Goal: Task Accomplishment & Management: Manage account settings

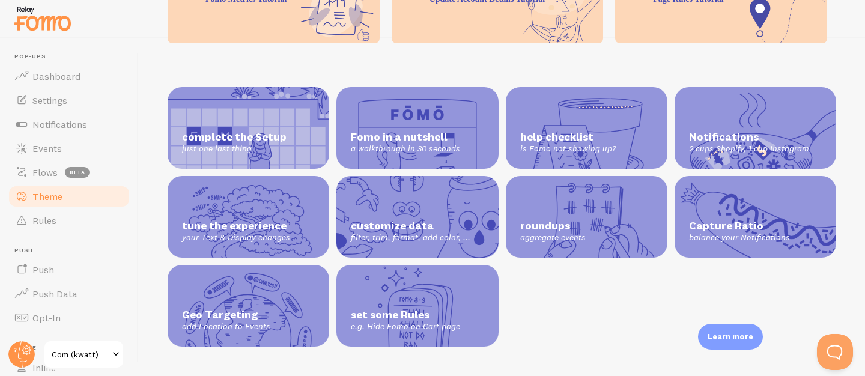
click at [60, 194] on span "Theme" at bounding box center [47, 196] width 30 height 12
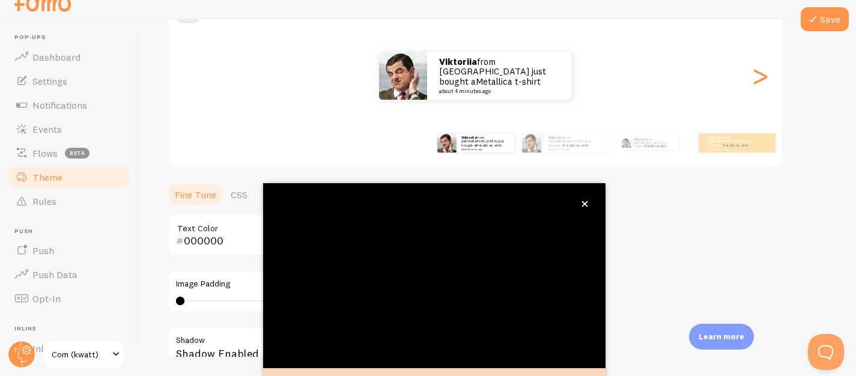
scroll to position [135, 0]
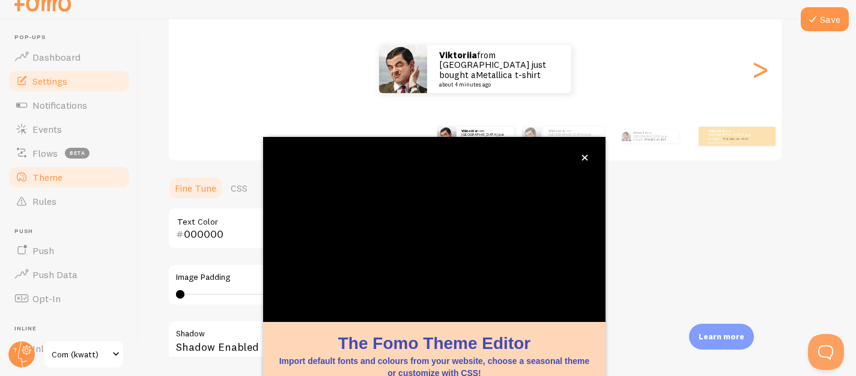
click at [81, 87] on link "Settings" at bounding box center [69, 81] width 124 height 24
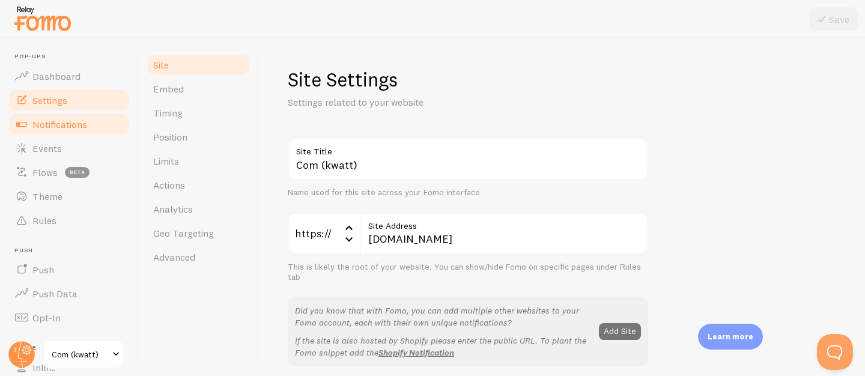
click at [71, 125] on span "Notifications" at bounding box center [59, 124] width 55 height 12
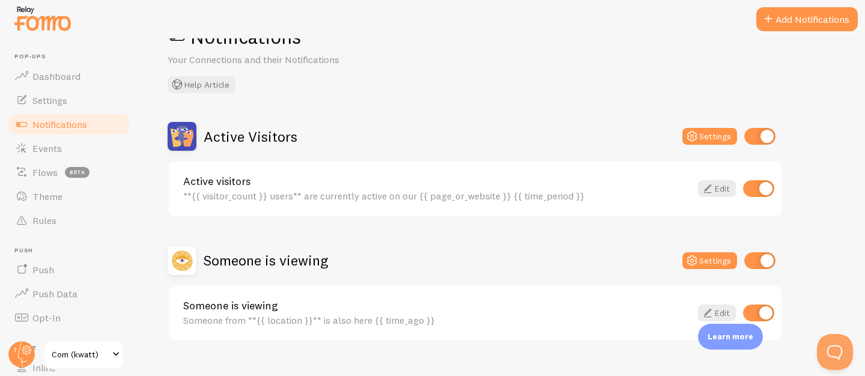
scroll to position [65, 0]
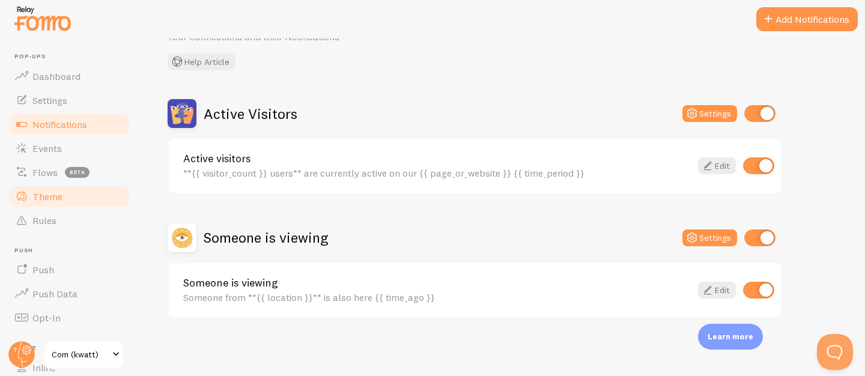
click at [39, 201] on span "Theme" at bounding box center [47, 196] width 30 height 12
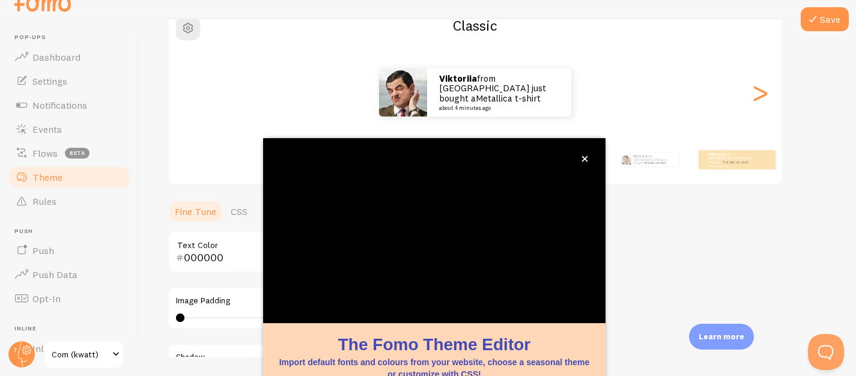
scroll to position [135, 0]
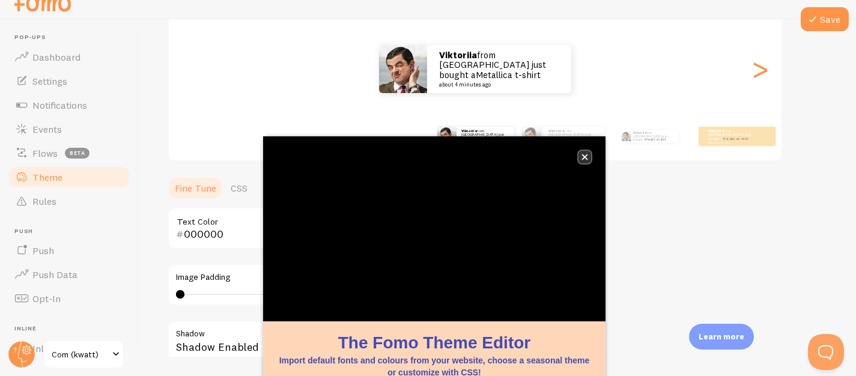
click at [590, 156] on button "close," at bounding box center [584, 157] width 13 height 13
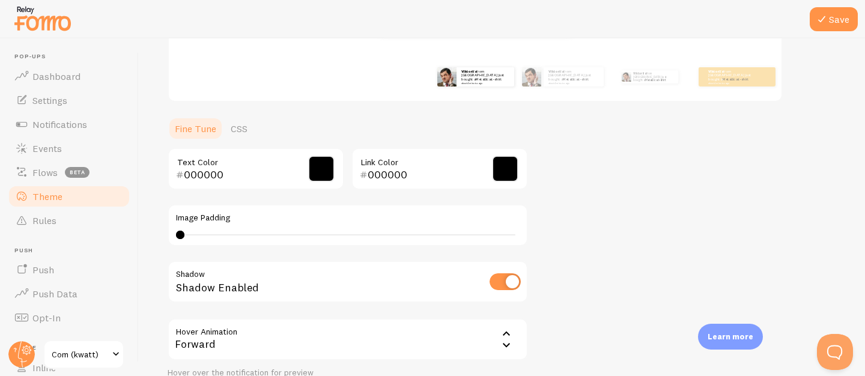
scroll to position [212, 0]
click at [508, 288] on input "checkbox" at bounding box center [505, 283] width 31 height 17
checkbox input "true"
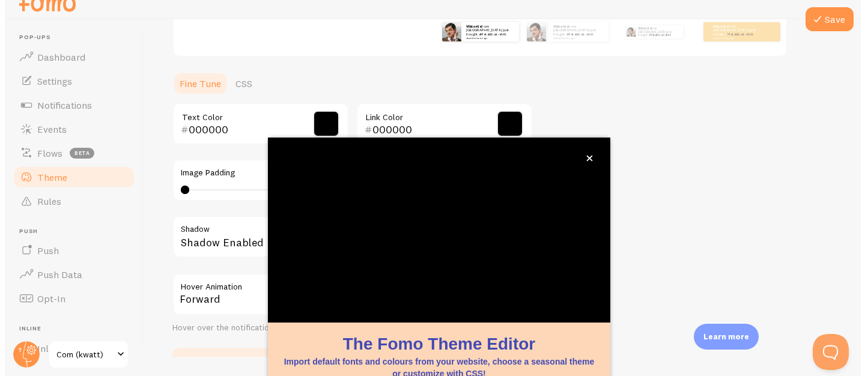
scroll to position [319, 0]
